Goal: Information Seeking & Learning: Understand process/instructions

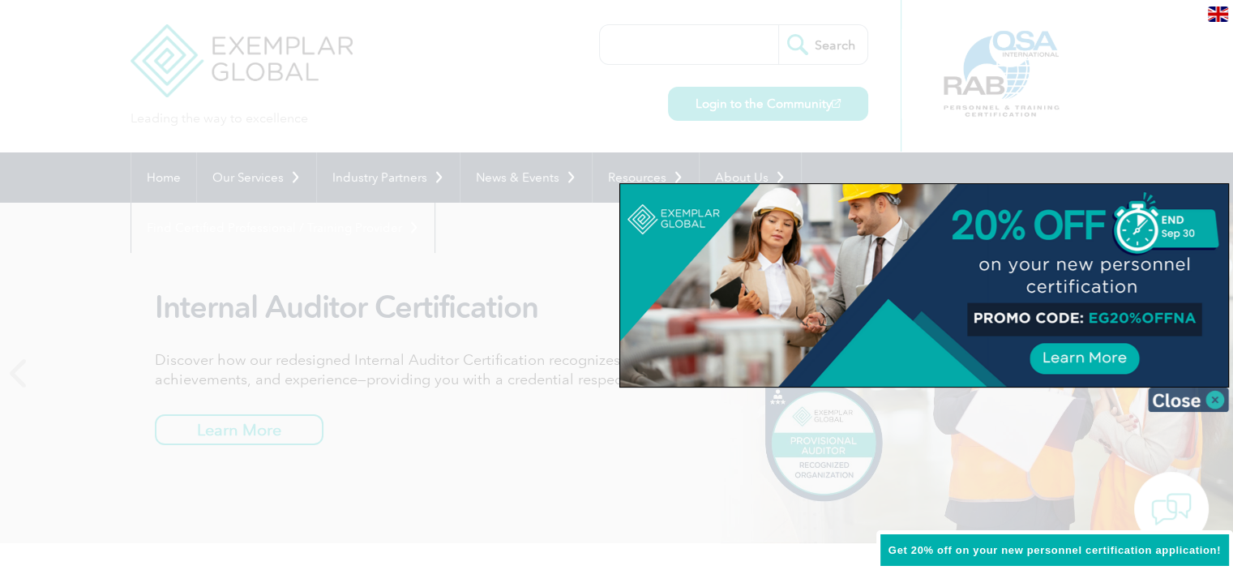
click at [1200, 404] on img at bounding box center [1188, 400] width 81 height 24
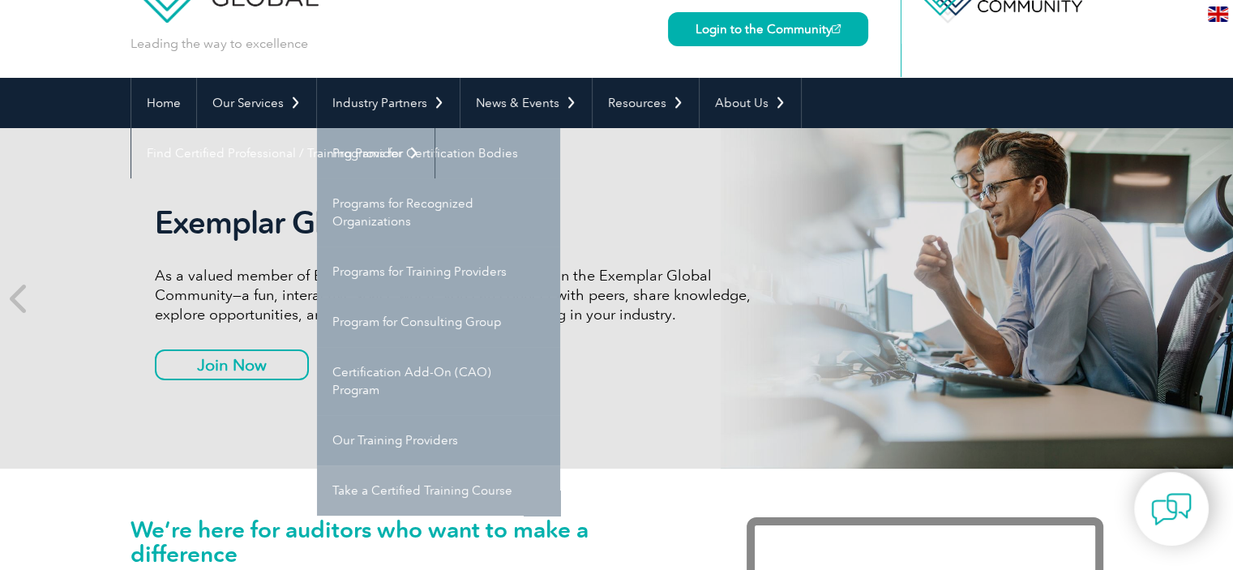
scroll to position [162, 0]
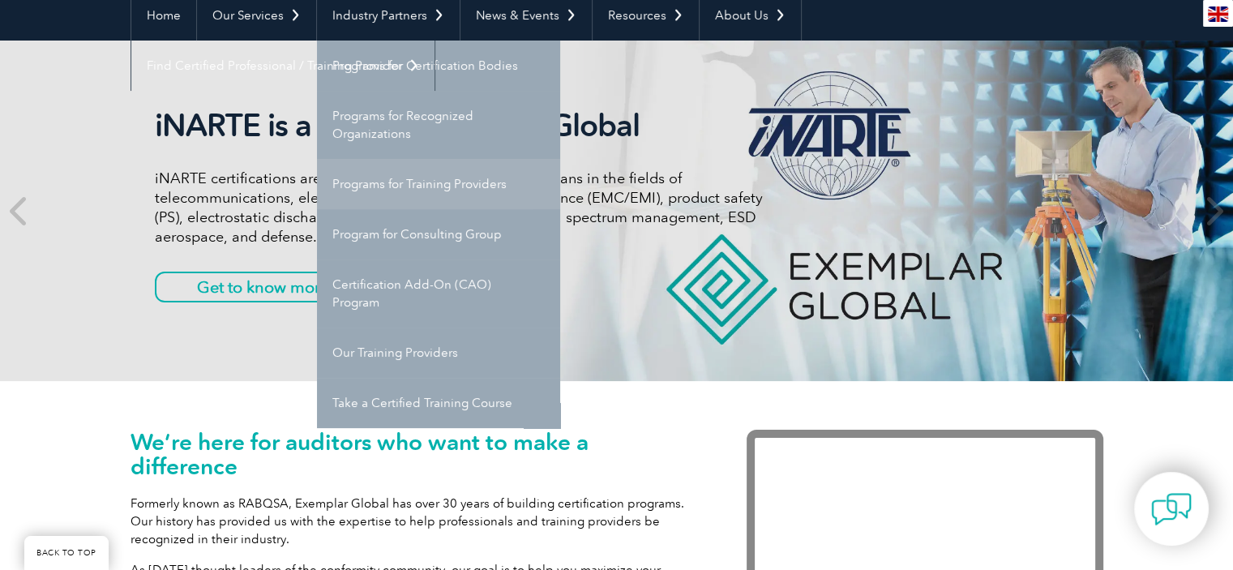
click at [457, 186] on link "Programs for Training Providers" at bounding box center [438, 184] width 243 height 50
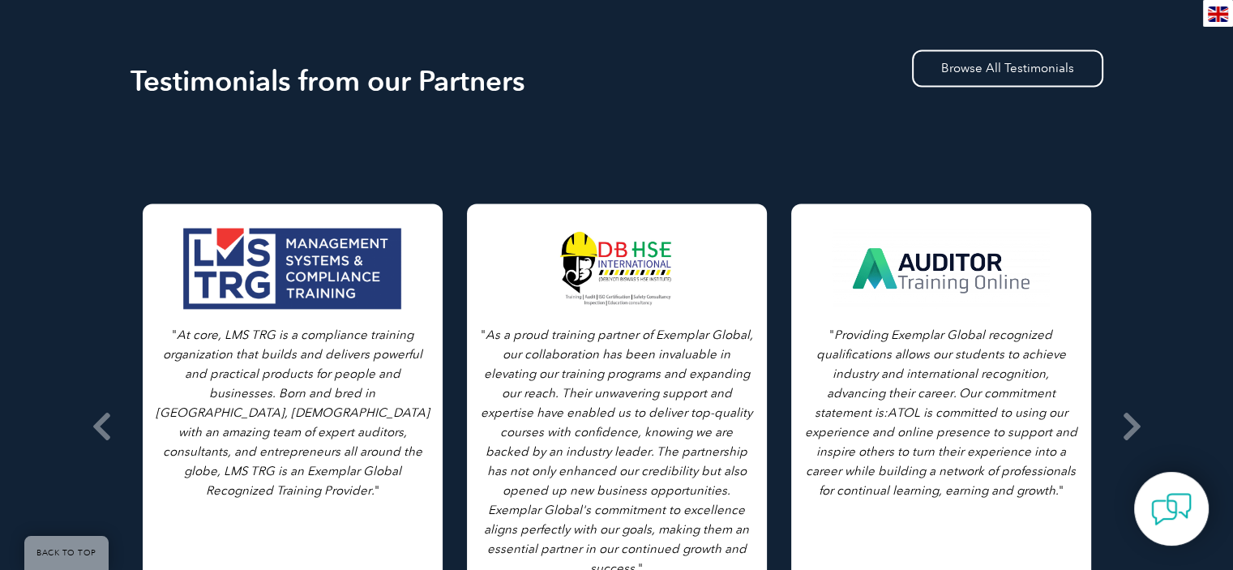
scroll to position [2528, 0]
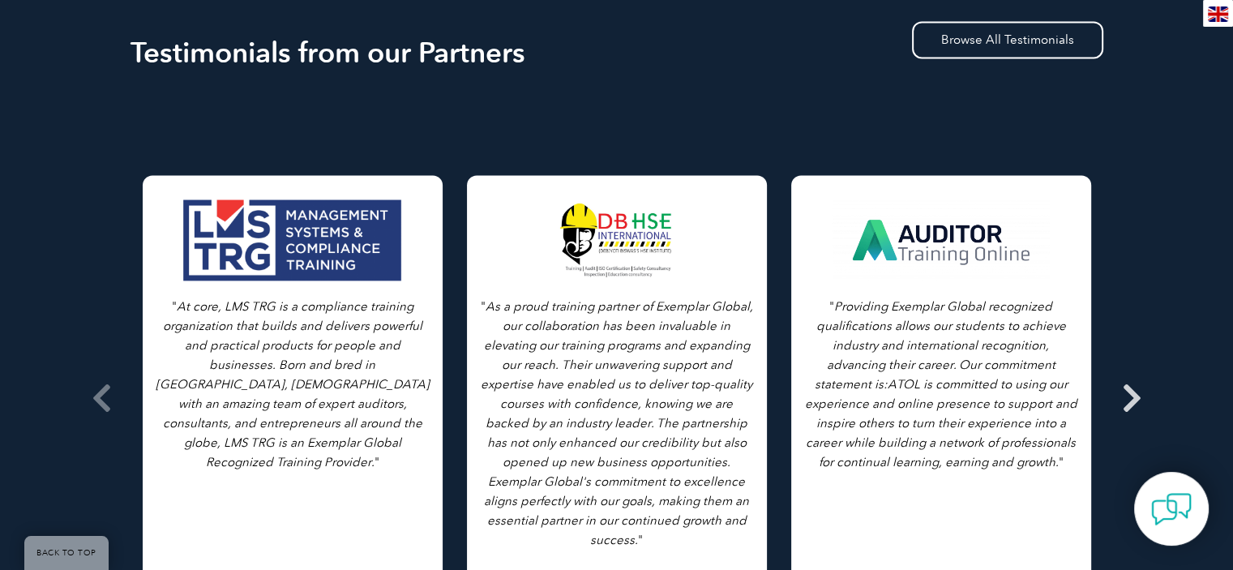
click at [1136, 398] on icon at bounding box center [1132, 398] width 20 height 0
click at [1131, 398] on icon at bounding box center [1132, 398] width 20 height 0
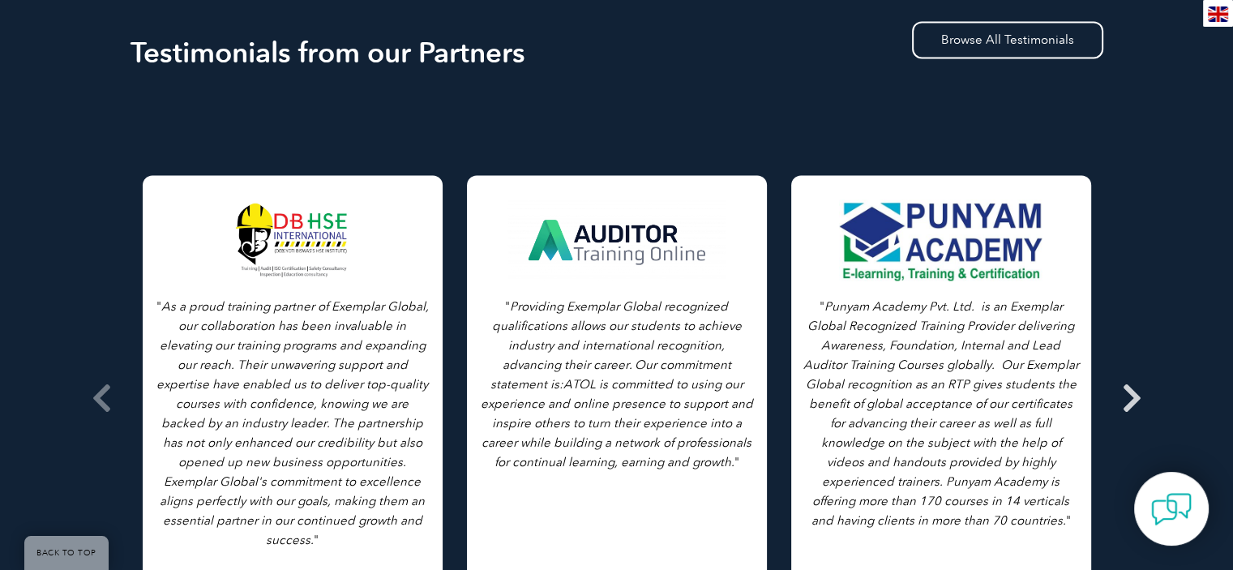
click at [1131, 398] on icon at bounding box center [1132, 398] width 20 height 0
click at [1130, 398] on icon at bounding box center [1132, 398] width 20 height 0
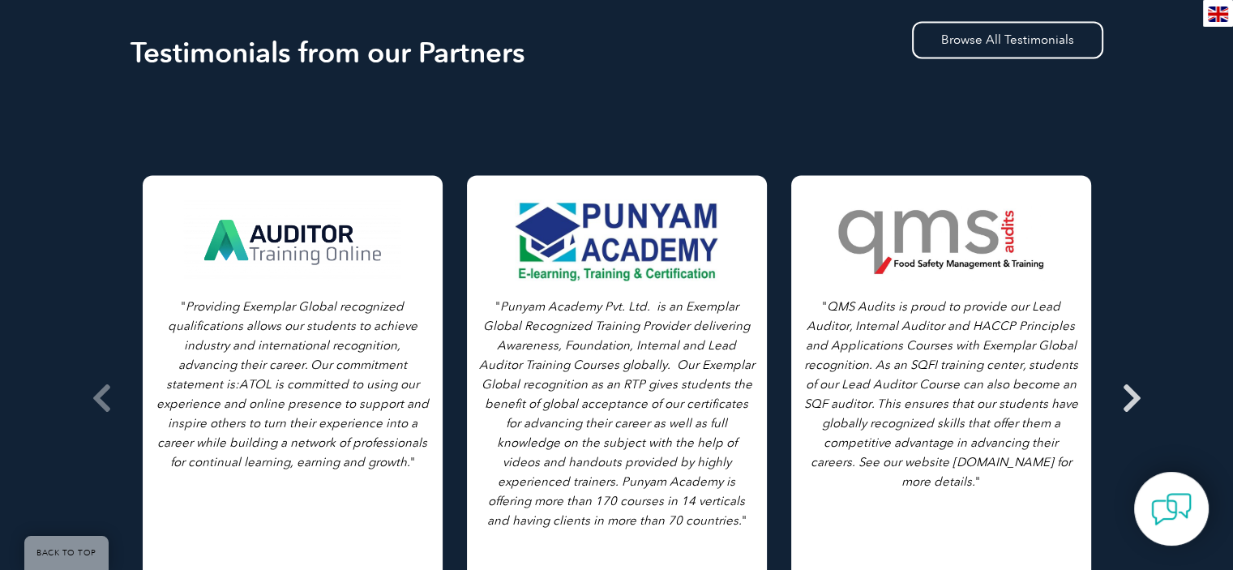
click at [1131, 398] on icon at bounding box center [1132, 398] width 20 height 0
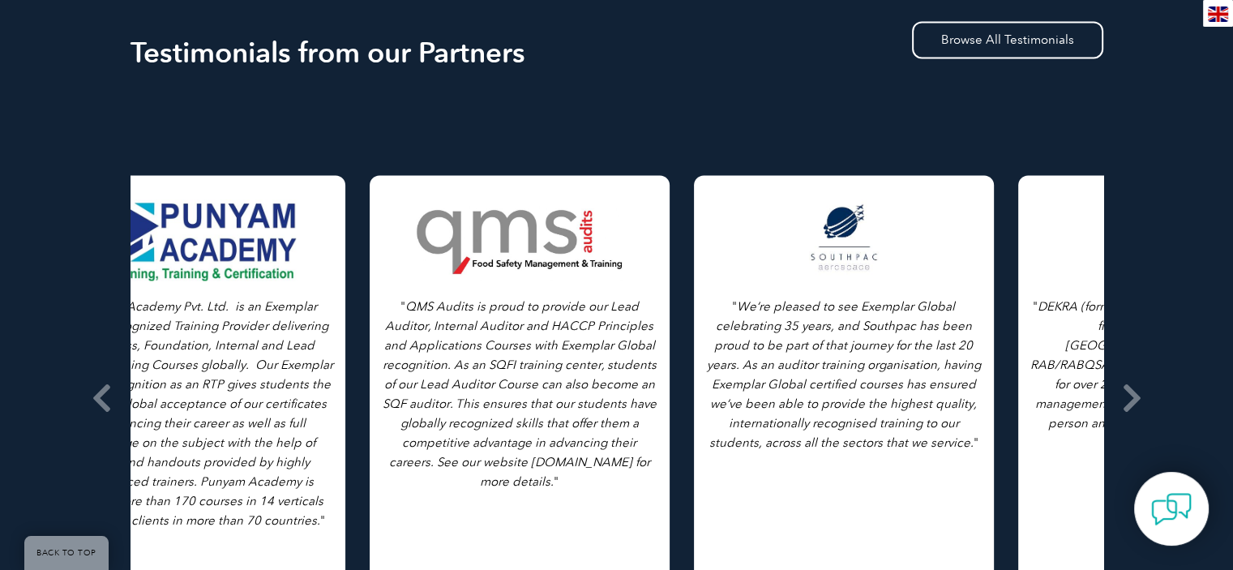
drag, startPoint x: 1058, startPoint y: 327, endPoint x: 160, endPoint y: 356, distance: 898.2
click at [382, 356] on p "" QMS Audits is proud to provide our Lead Auditor, Internal Auditor and HACCP P…" at bounding box center [520, 394] width 276 height 195
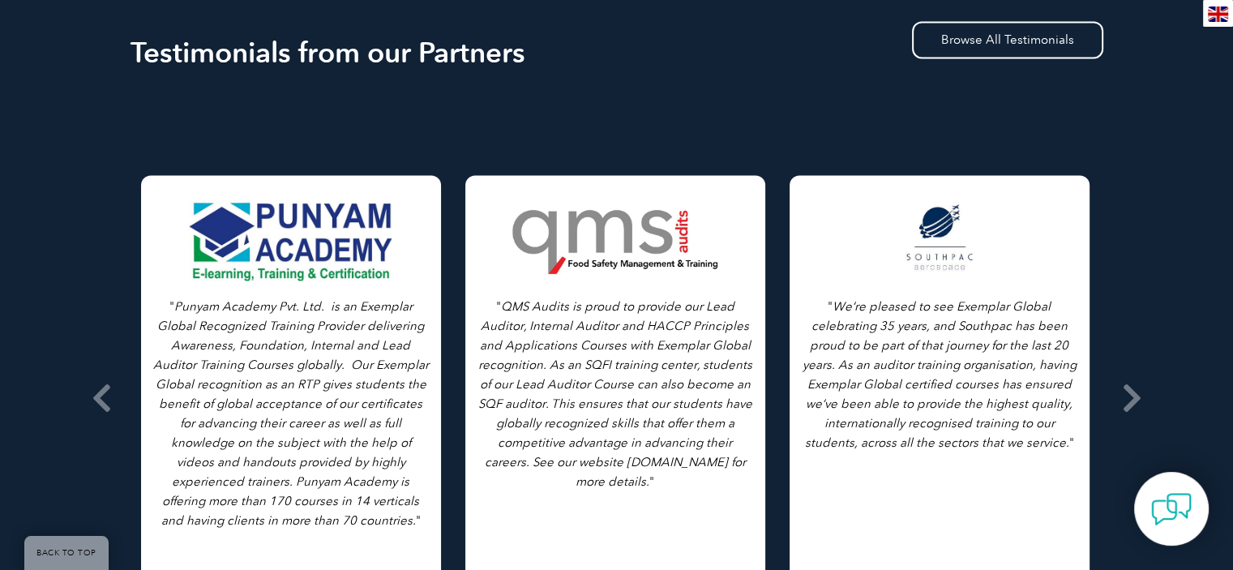
drag, startPoint x: 1079, startPoint y: 388, endPoint x: 525, endPoint y: 399, distance: 554.8
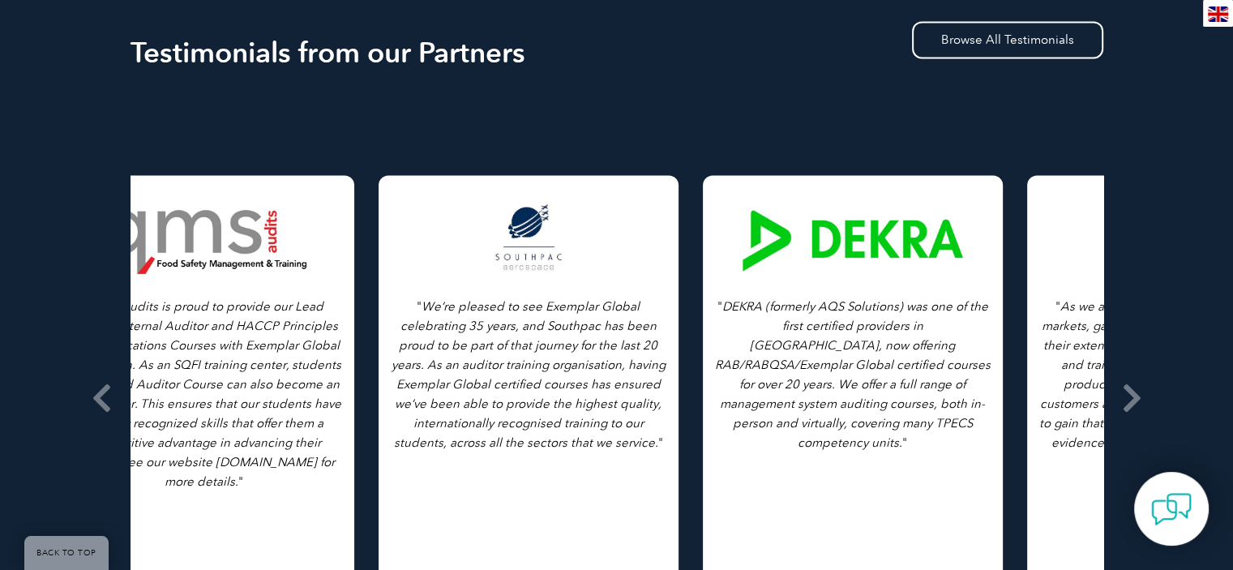
drag, startPoint x: 877, startPoint y: 378, endPoint x: 464, endPoint y: 374, distance: 412.8
click at [464, 374] on p "" We’re pleased to see Exemplar Global celebrating 35 years, and Southpac has b…" at bounding box center [529, 375] width 276 height 156
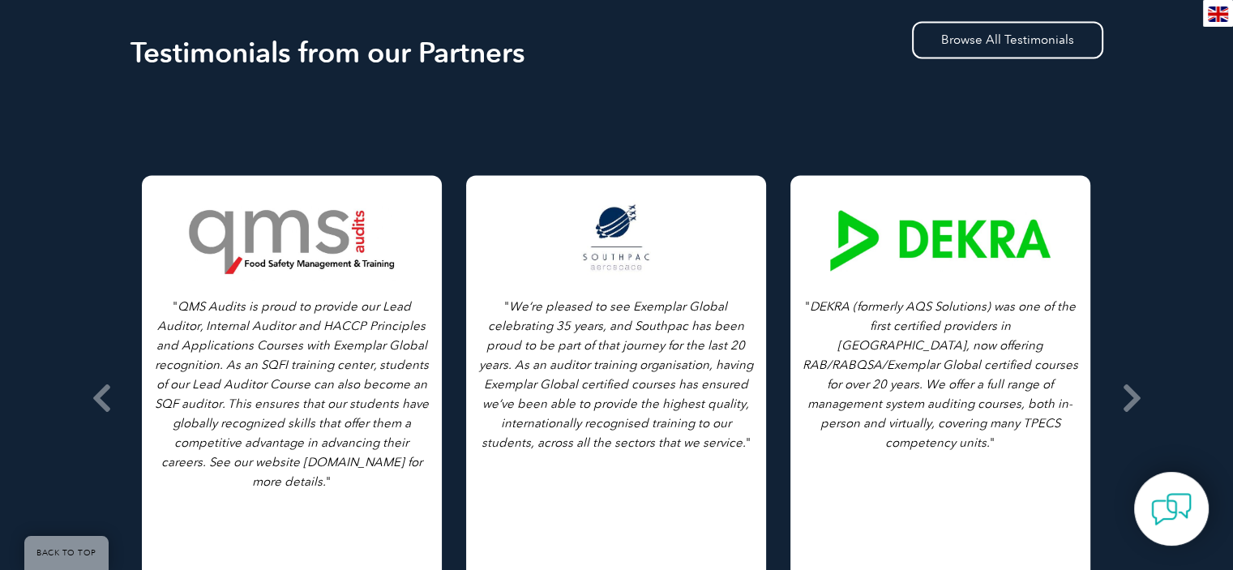
drag, startPoint x: 993, startPoint y: 398, endPoint x: 464, endPoint y: 407, distance: 528.8
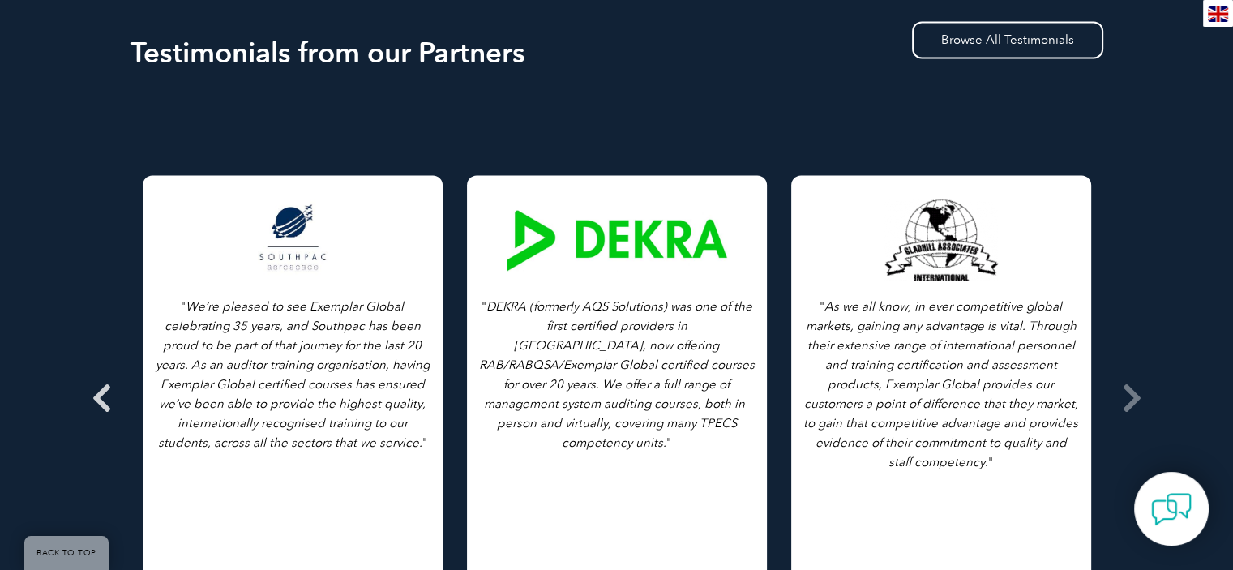
drag, startPoint x: 1032, startPoint y: 374, endPoint x: 82, endPoint y: 371, distance: 949.7
click at [131, 94] on div "" As we all know, in ever competitive global markets, gaining any advantage is …" at bounding box center [617, 94] width 973 height 0
drag, startPoint x: 1112, startPoint y: 369, endPoint x: 867, endPoint y: 389, distance: 245.8
click at [867, 94] on div "" As we all know, in ever competitive global markets, gaining any advantage is …" at bounding box center [617, 94] width 973 height 0
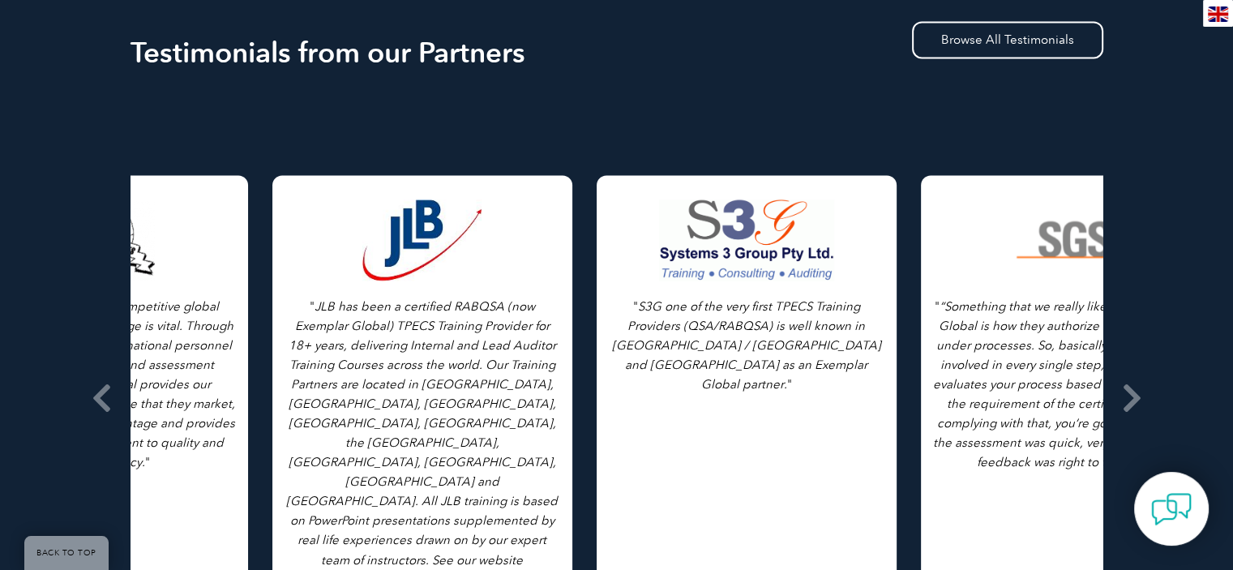
drag, startPoint x: 996, startPoint y: 382, endPoint x: 152, endPoint y: 405, distance: 843.7
click at [152, 405] on icon "As we all know, in ever competitive global markets, gaining any advantage is vi…" at bounding box center [97, 384] width 275 height 170
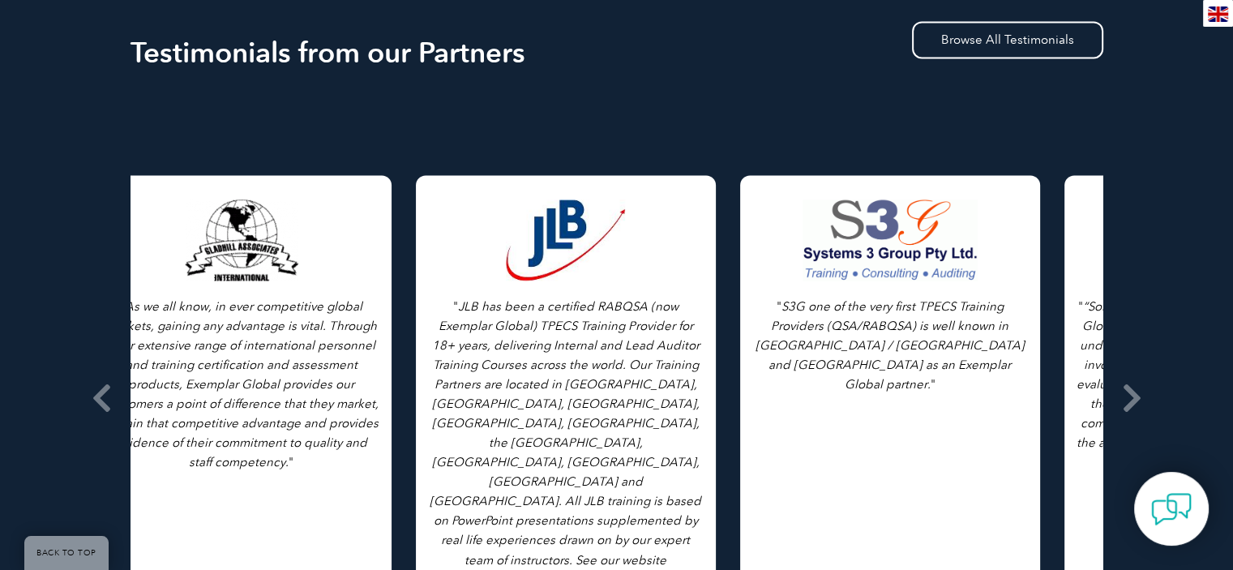
drag, startPoint x: 1008, startPoint y: 388, endPoint x: 633, endPoint y: 392, distance: 375.5
click at [633, 392] on icon "JLB has been a certified RABQSA (now Exemplar Global) TPECS Training Provider f…" at bounding box center [566, 442] width 272 height 287
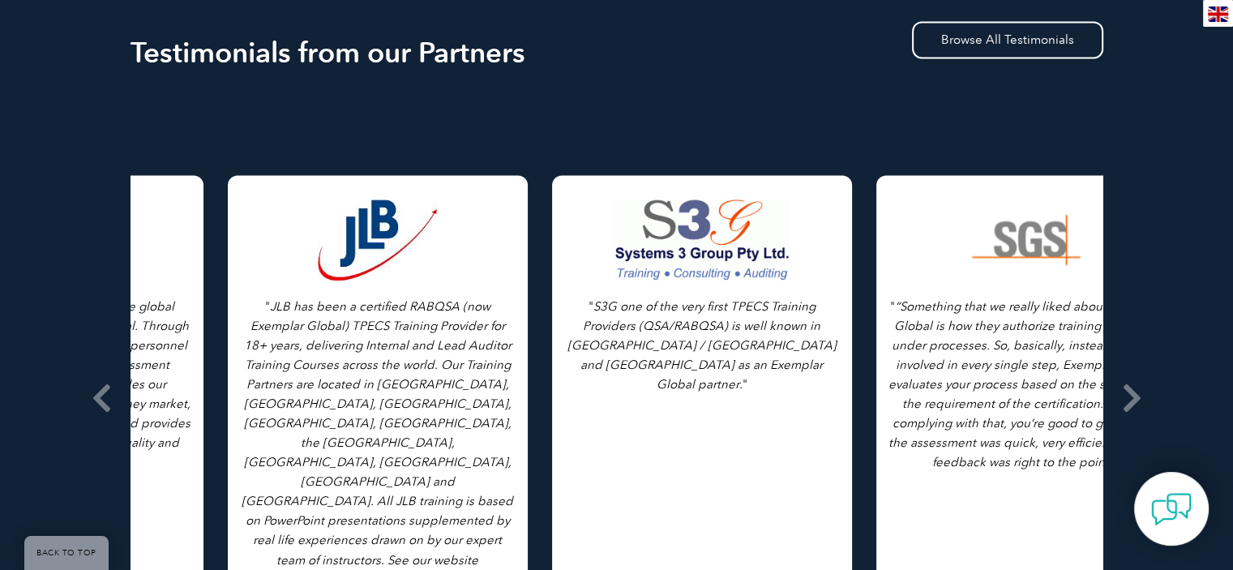
drag, startPoint x: 995, startPoint y: 385, endPoint x: 577, endPoint y: 385, distance: 417.7
click at [577, 385] on div "" S3G one of the very first TPECS Training Providers (QSA/RABQSA) is well known…" at bounding box center [702, 398] width 300 height 446
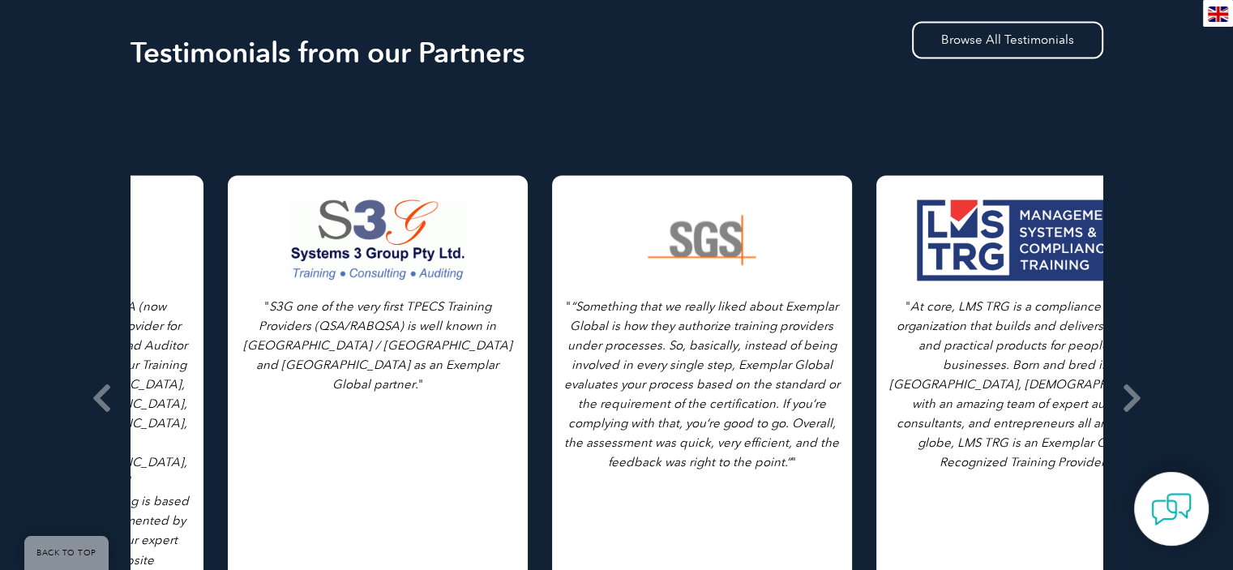
drag, startPoint x: 736, startPoint y: 397, endPoint x: 643, endPoint y: 397, distance: 92.5
click at [643, 397] on p "" “Something that we really liked about Exemplar Global is how they authorize t…" at bounding box center [702, 384] width 276 height 175
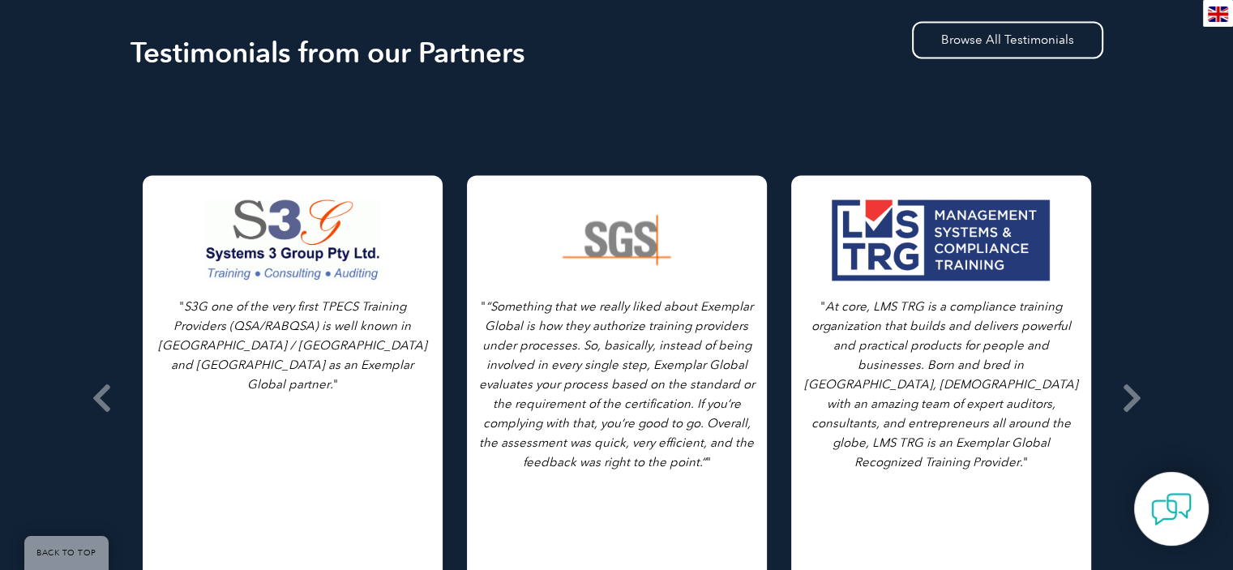
drag, startPoint x: 895, startPoint y: 402, endPoint x: 743, endPoint y: 404, distance: 151.7
click at [804, 404] on icon "At core, LMS TRG is a compliance training organization that builds and delivers…" at bounding box center [941, 384] width 274 height 170
drag, startPoint x: 1053, startPoint y: 402, endPoint x: 809, endPoint y: 421, distance: 244.8
click at [815, 418] on div "" At core, LMS TRG is a compliance training organization that builds and delive…" at bounding box center [942, 398] width 300 height 446
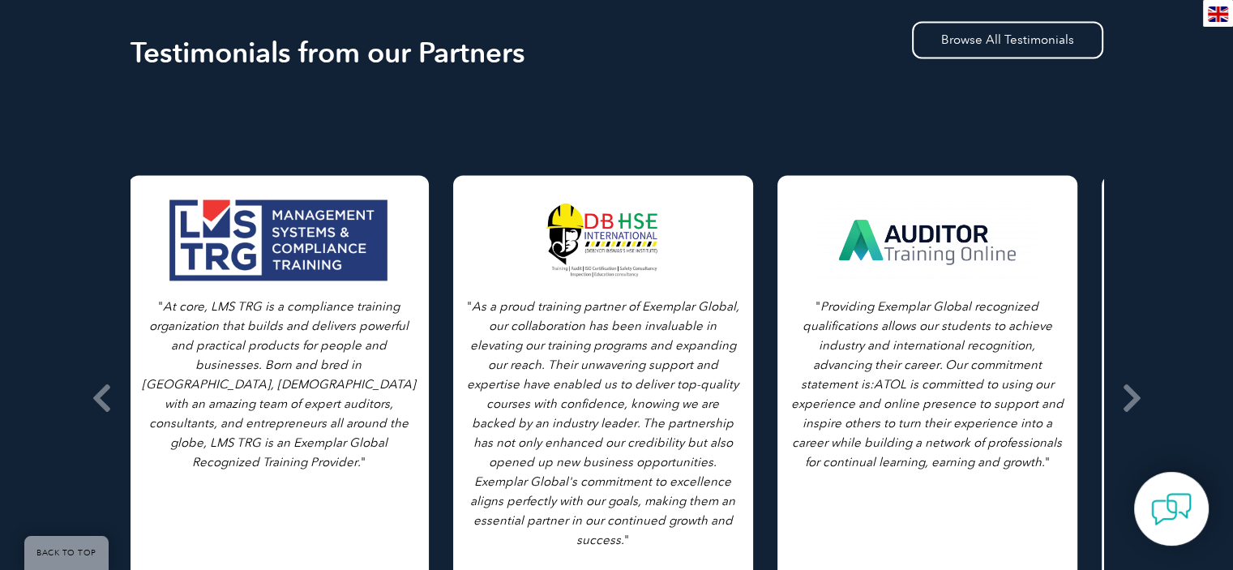
drag, startPoint x: 1097, startPoint y: 405, endPoint x: 593, endPoint y: 410, distance: 504.5
click at [599, 409] on div "" As a proud training partner of Exemplar Global, our collaboration has been in…" at bounding box center [603, 398] width 324 height 446
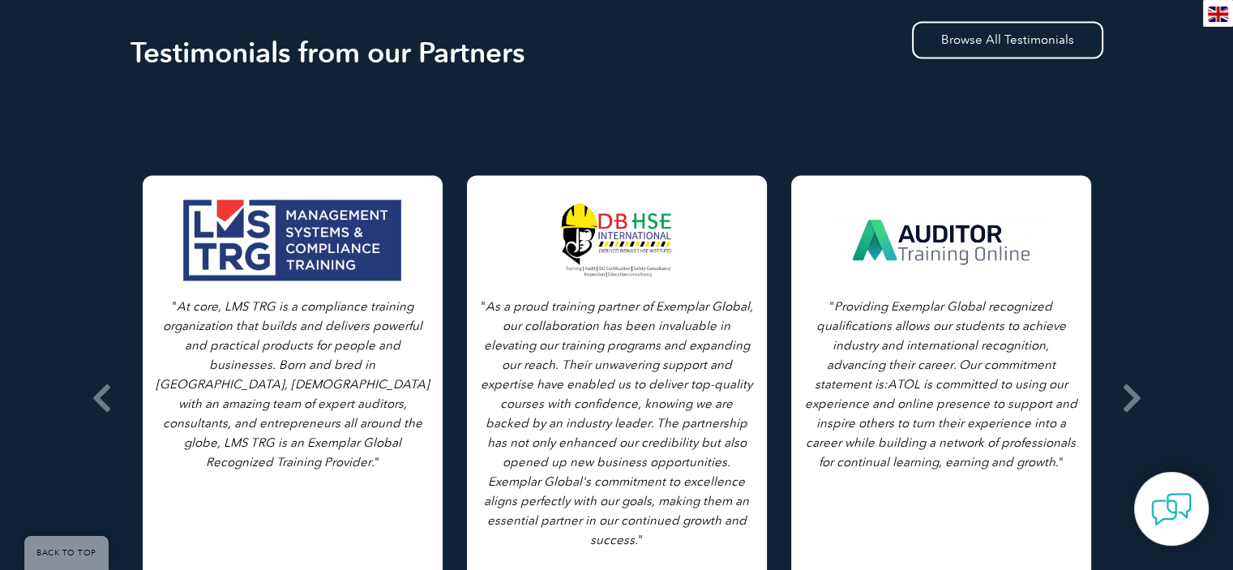
drag, startPoint x: 899, startPoint y: 407, endPoint x: 610, endPoint y: 408, distance: 288.7
click at [805, 408] on em "ATOL is committed to using our experience and online presence to support and in…" at bounding box center [941, 423] width 272 height 92
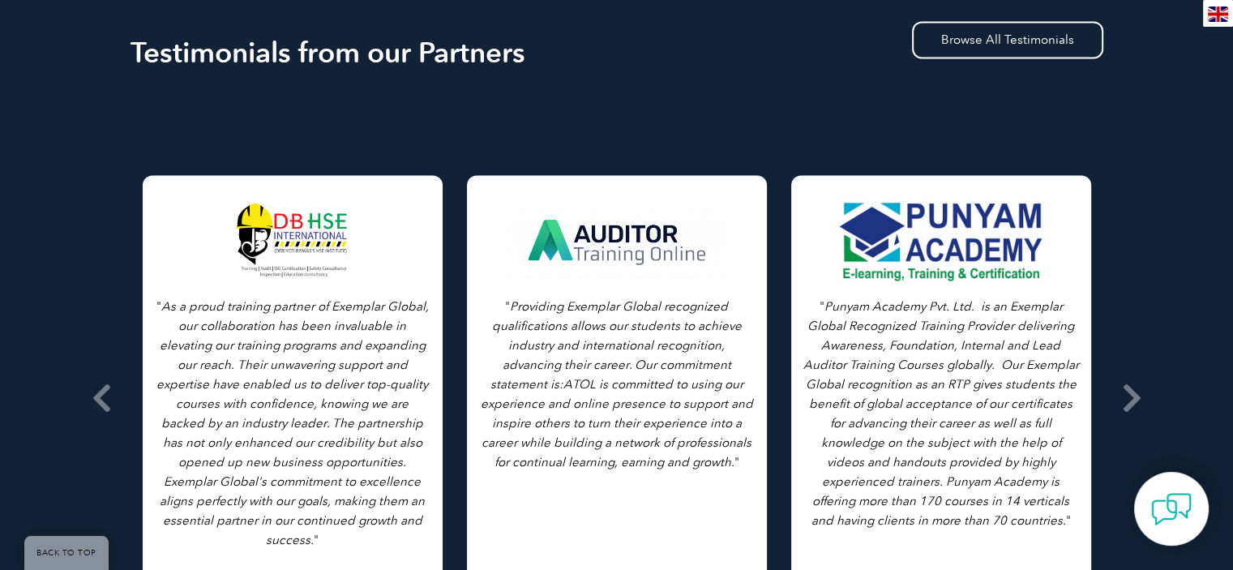
drag, startPoint x: 920, startPoint y: 418, endPoint x: 274, endPoint y: 418, distance: 645.5
click at [804, 418] on icon "Punyam Academy Pvt. Ltd. is an Exemplar Global Recognized Training Provider del…" at bounding box center [942, 413] width 276 height 229
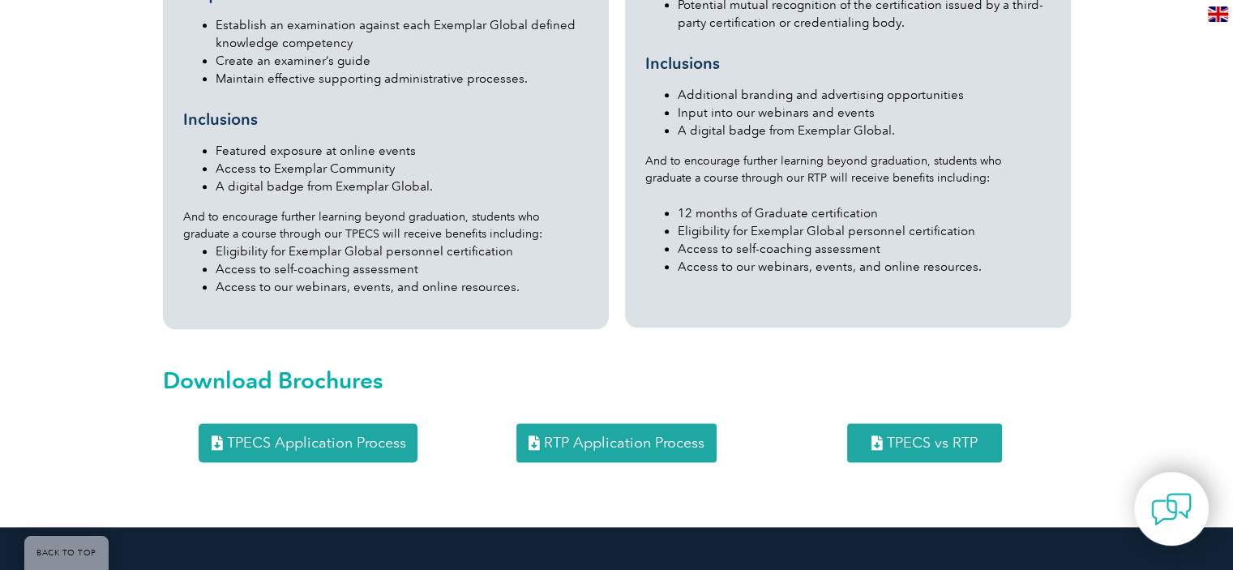
scroll to position [2112, 0]
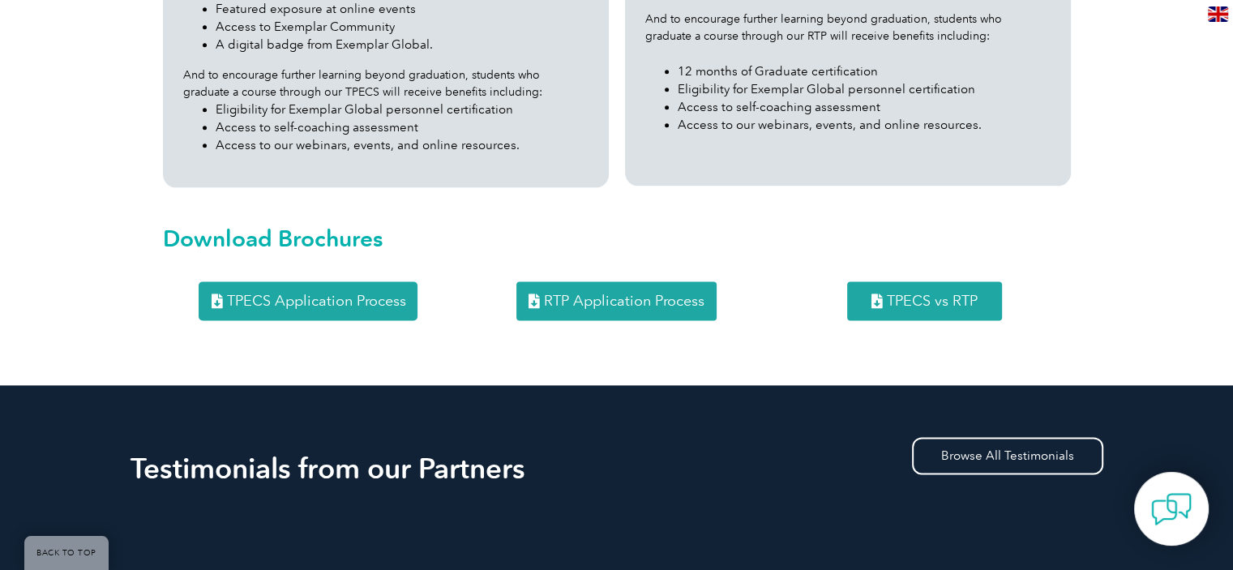
click at [593, 294] on span "RTP Application Process" at bounding box center [624, 301] width 161 height 15
click at [302, 281] on link "TPECS Application Process" at bounding box center [308, 300] width 219 height 39
